Goal: Information Seeking & Learning: Learn about a topic

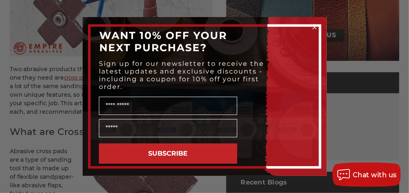
scroll to position [263, 0]
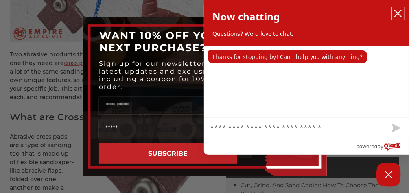
click at [397, 9] on icon "close chatbox" at bounding box center [398, 13] width 8 height 8
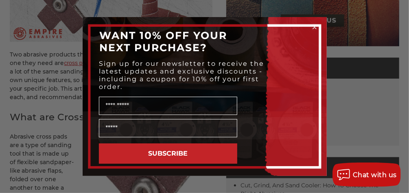
click at [316, 26] on circle "Close dialog" at bounding box center [314, 28] width 8 height 8
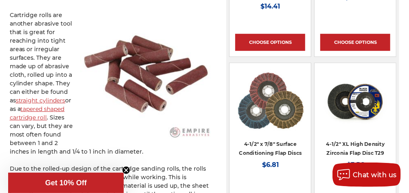
scroll to position [999, 0]
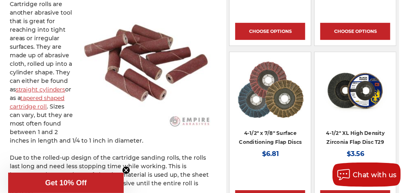
click at [50, 90] on link "straight cylinders" at bounding box center [41, 89] width 50 height 7
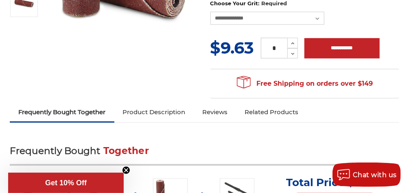
scroll to position [168, 0]
